Goal: Navigation & Orientation: Understand site structure

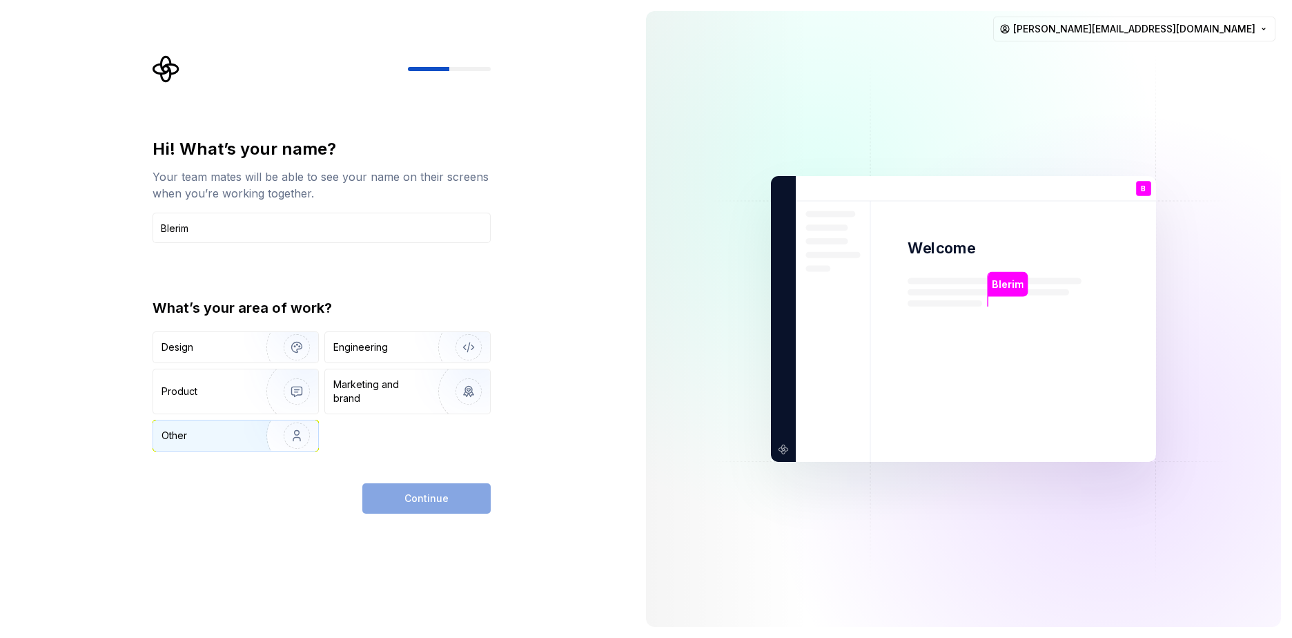
type input "Blerim"
click at [205, 437] on div "Other" at bounding box center [202, 436] width 81 height 14
click at [433, 501] on span "Continue" at bounding box center [426, 498] width 44 height 14
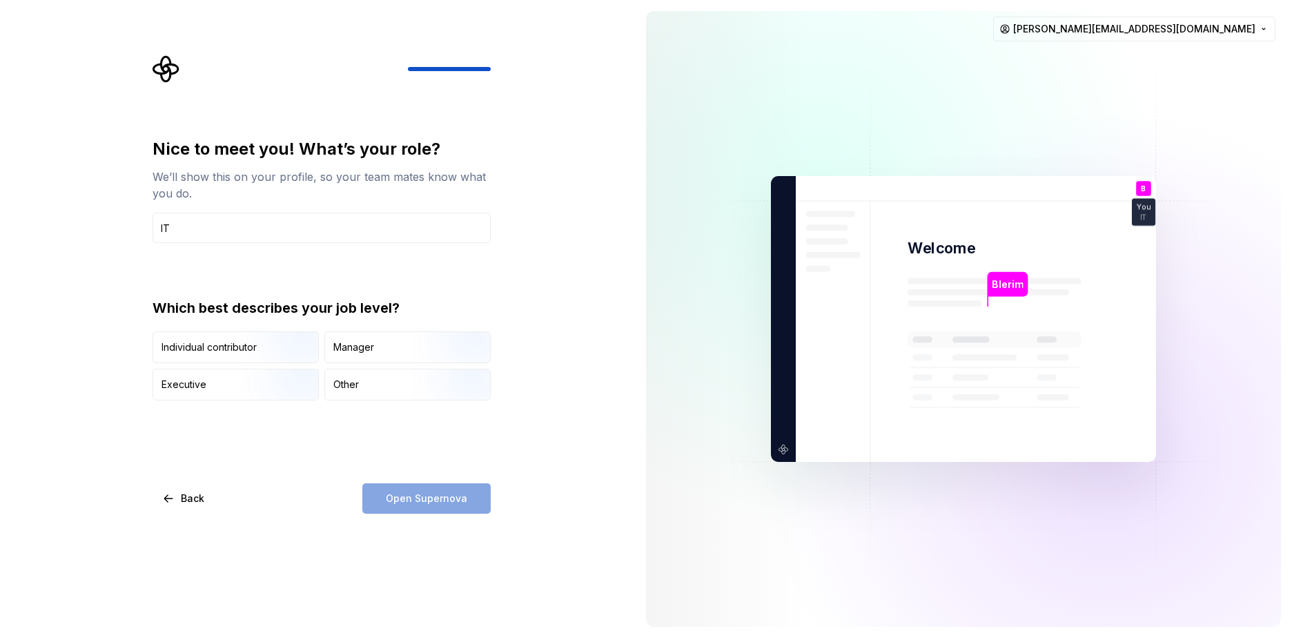
type input "IT"
click at [436, 503] on div "Open Supernova" at bounding box center [426, 498] width 128 height 30
click at [353, 387] on div "Other" at bounding box center [346, 385] width 26 height 14
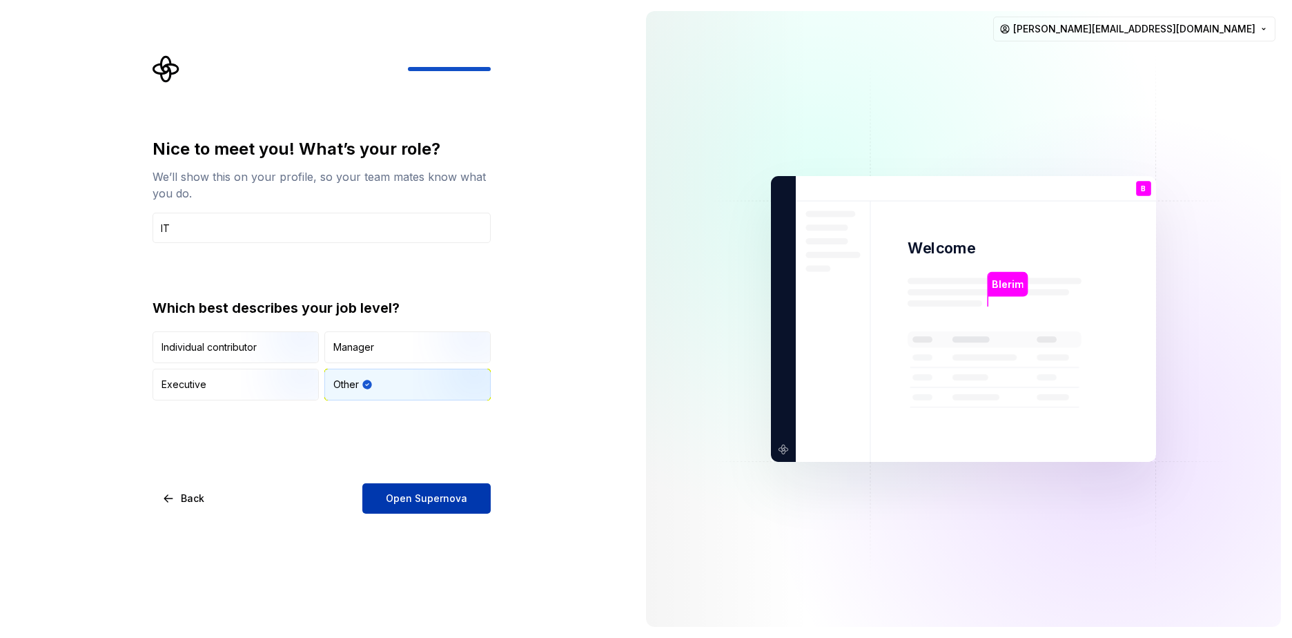
click at [409, 487] on button "Open Supernova" at bounding box center [426, 498] width 128 height 30
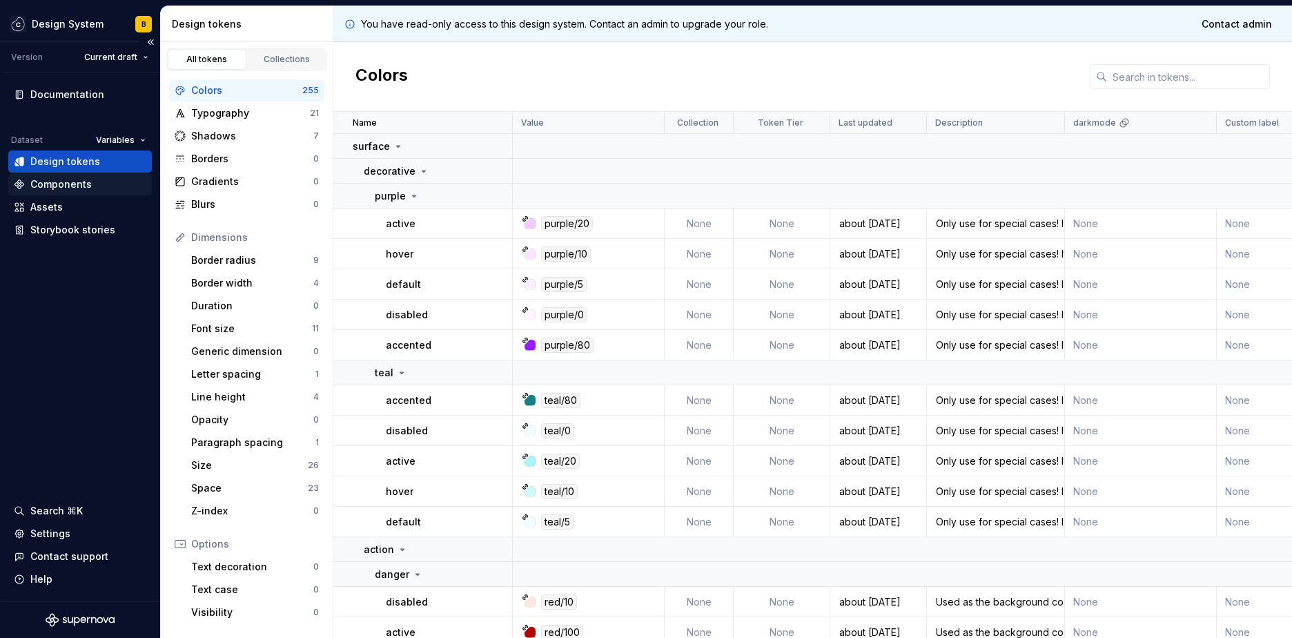
click at [52, 184] on div "Components" at bounding box center [60, 184] width 61 height 14
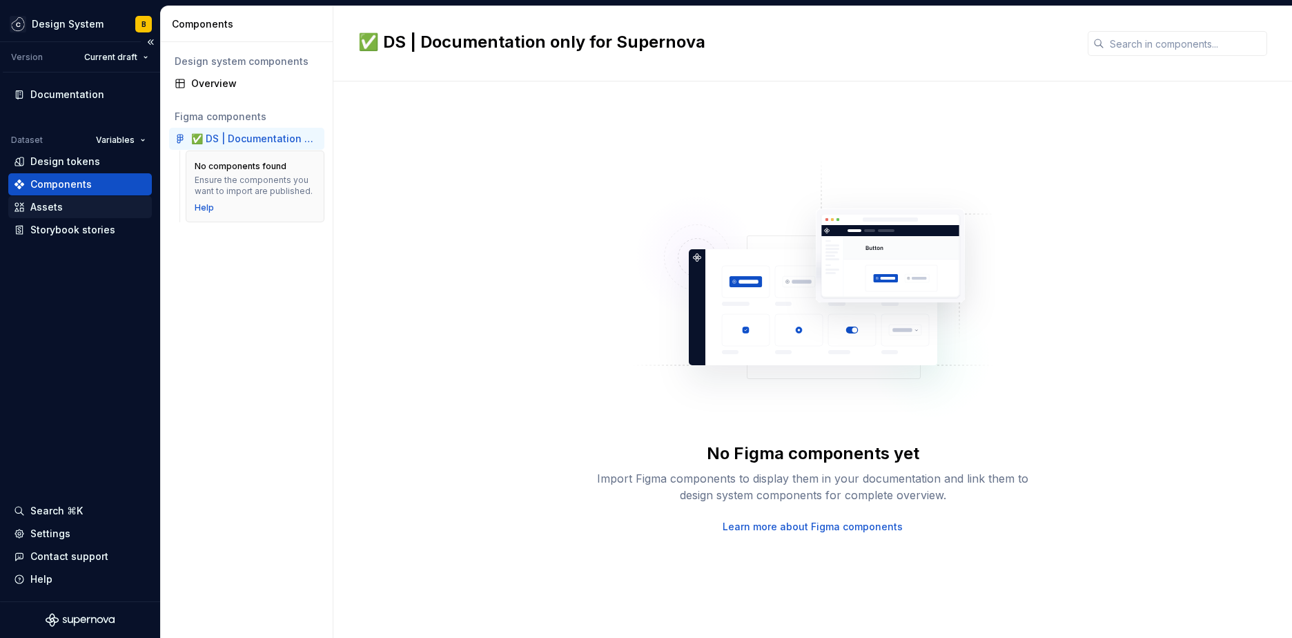
click at [49, 206] on div "Assets" at bounding box center [46, 207] width 32 height 14
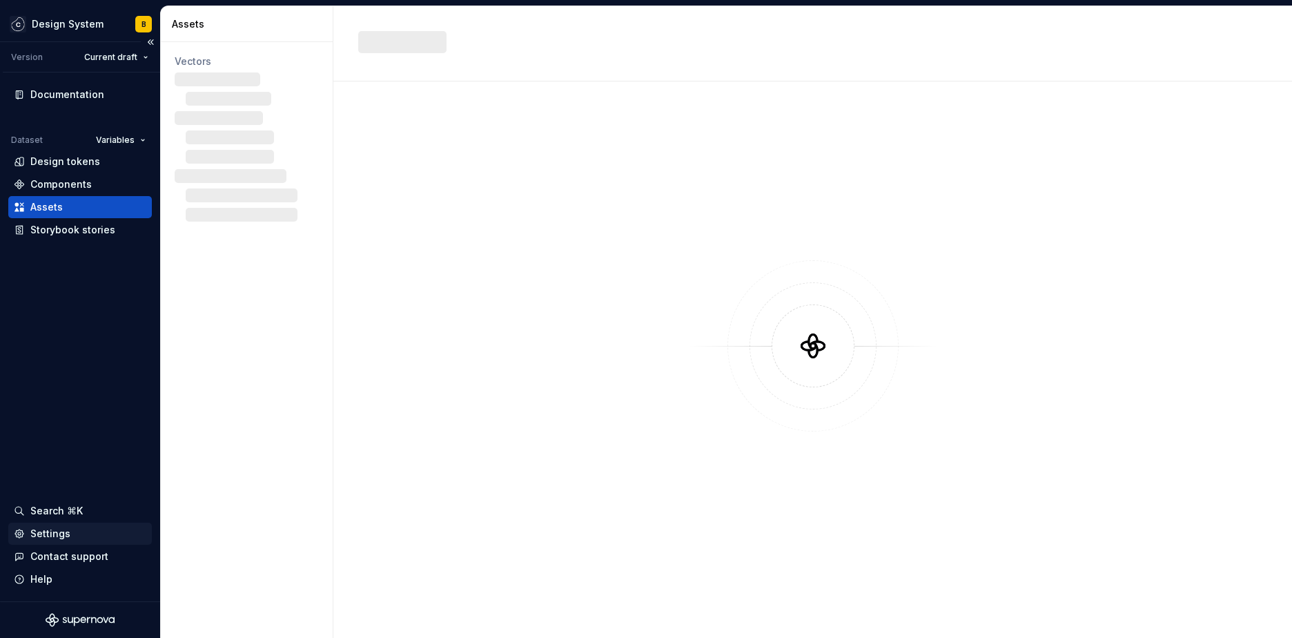
click at [50, 535] on div "Settings" at bounding box center [50, 534] width 40 height 14
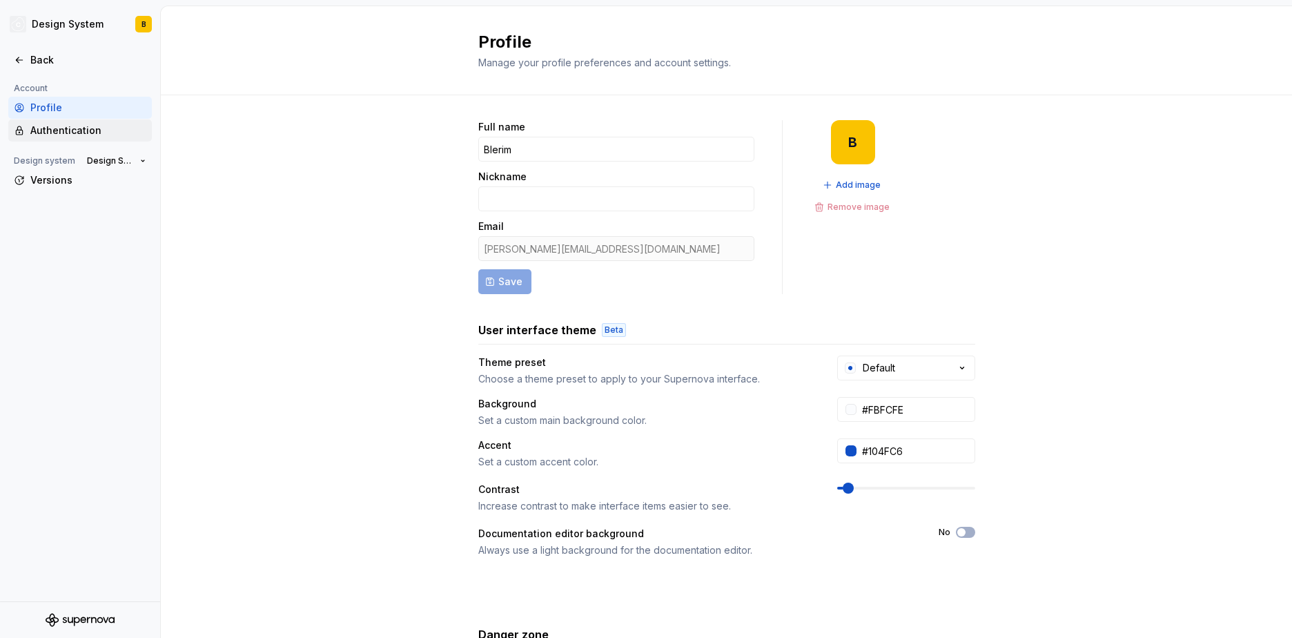
click at [65, 126] on div "Authentication" at bounding box center [88, 131] width 116 height 14
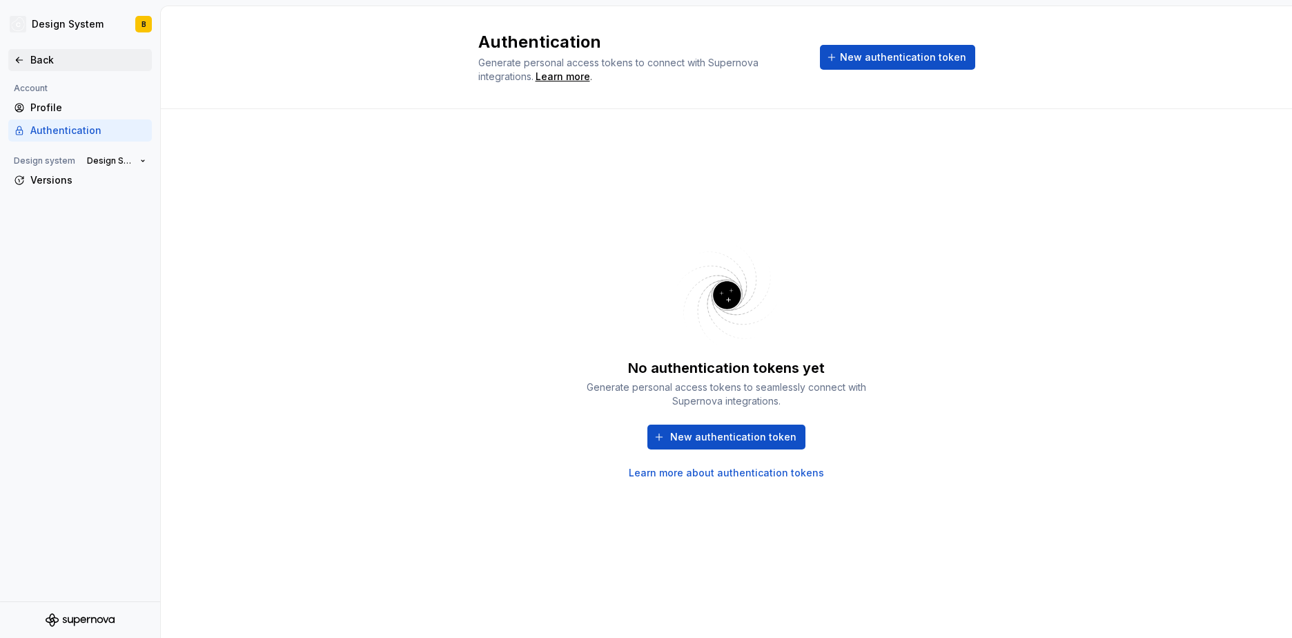
click at [39, 59] on div "Back" at bounding box center [88, 60] width 116 height 14
